Goal: Task Accomplishment & Management: Use online tool/utility

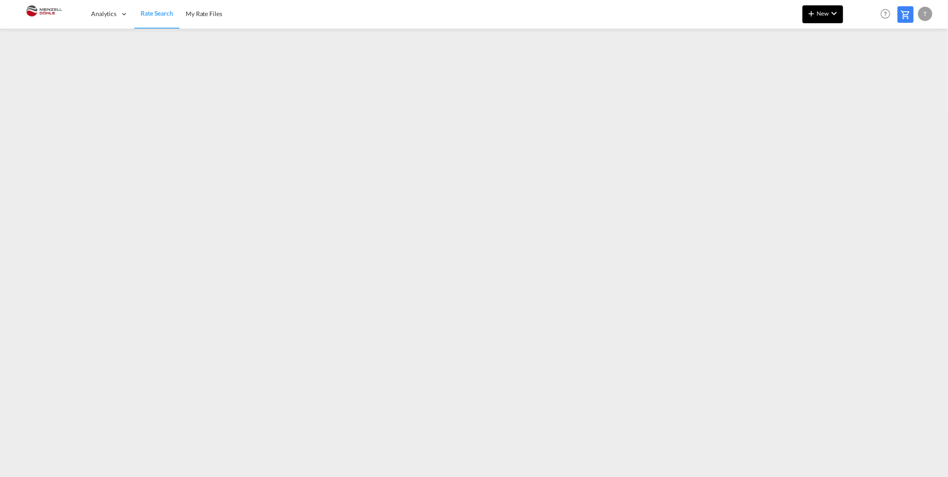
click at [805, 18] on button "New" at bounding box center [823, 14] width 41 height 18
click at [811, 34] on div "Rates" at bounding box center [813, 38] width 36 height 22
click at [865, 69] on span "Ratesheet" at bounding box center [860, 67] width 10 height 18
click at [155, 19] on link "Rate Search" at bounding box center [156, 14] width 45 height 29
